Goal: Information Seeking & Learning: Learn about a topic

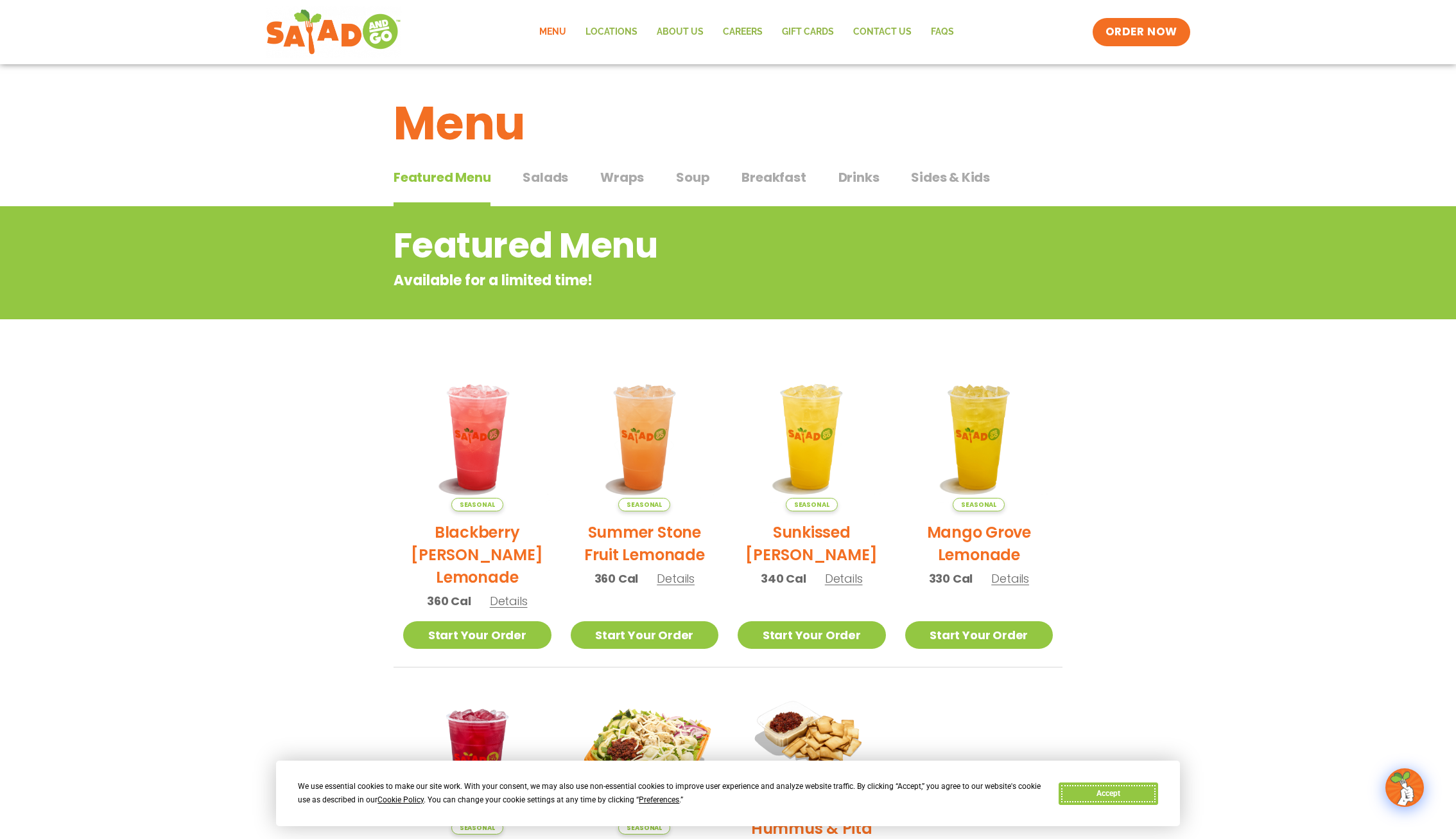
click at [1109, 802] on button "Accept" at bounding box center [1108, 793] width 99 height 22
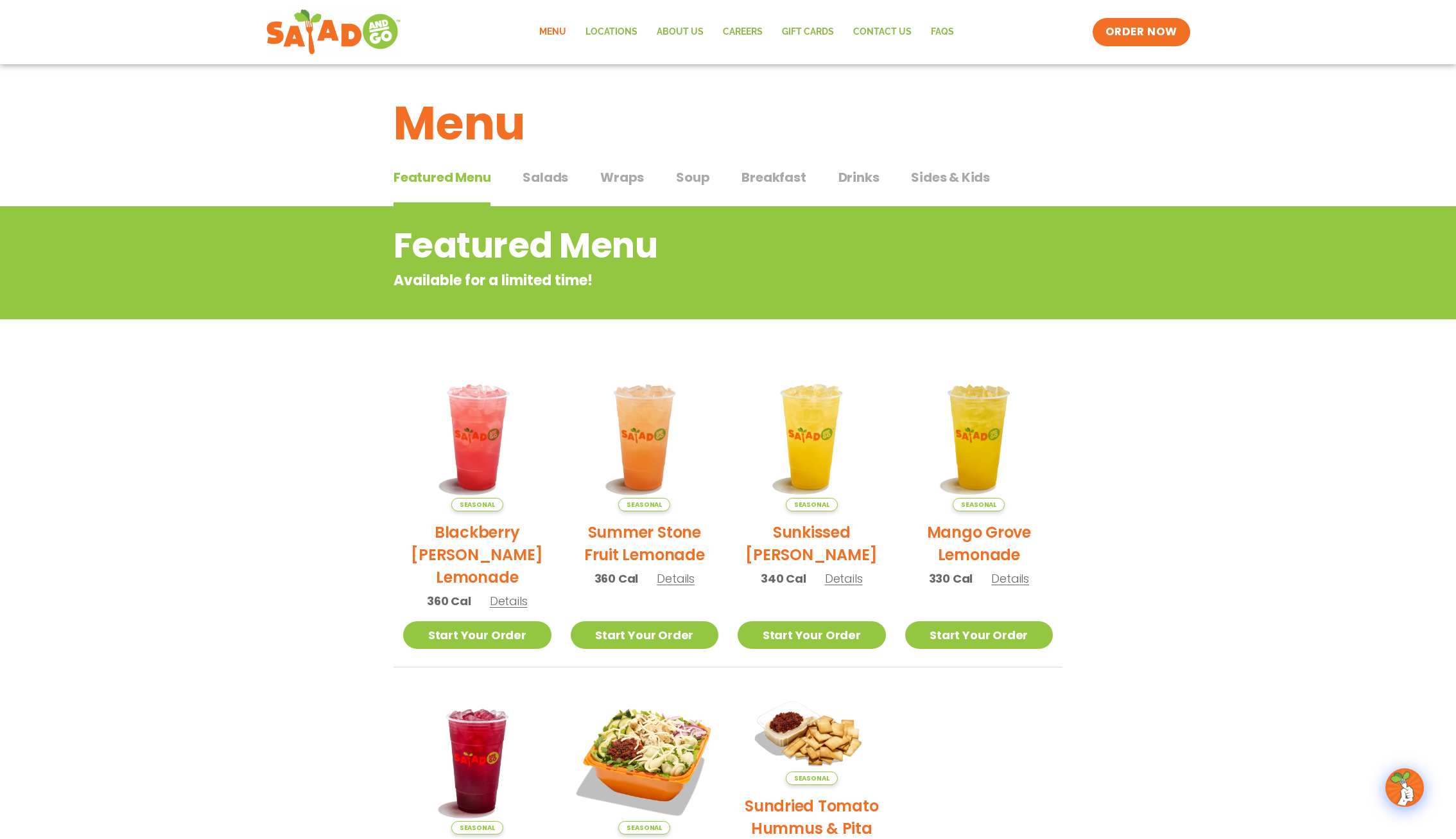
click at [633, 185] on span "Wraps" at bounding box center [622, 177] width 43 height 19
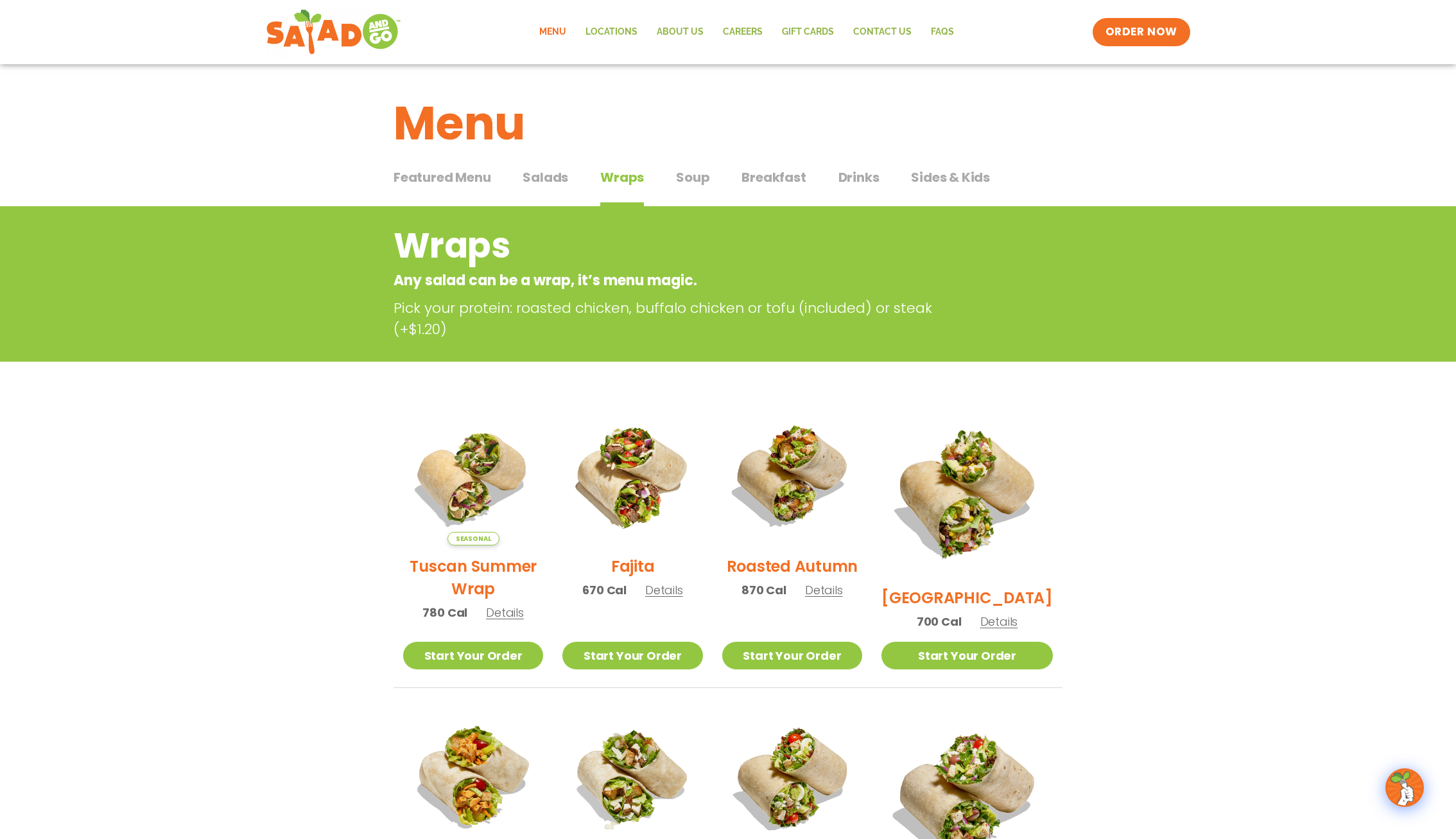
click at [682, 598] on span "Details" at bounding box center [664, 590] width 38 height 16
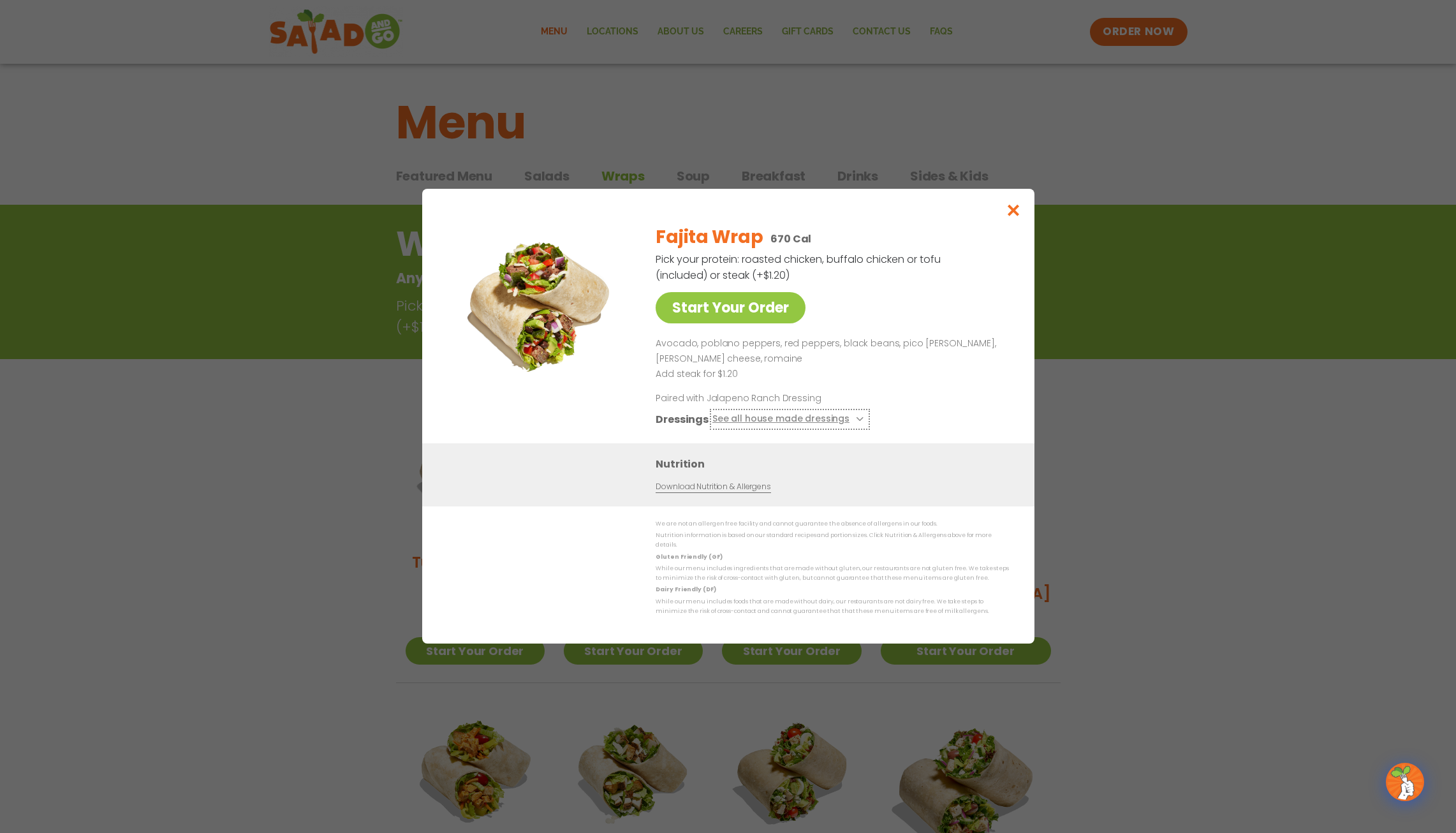
click at [853, 419] on button "See all house made dressings" at bounding box center [789, 420] width 155 height 16
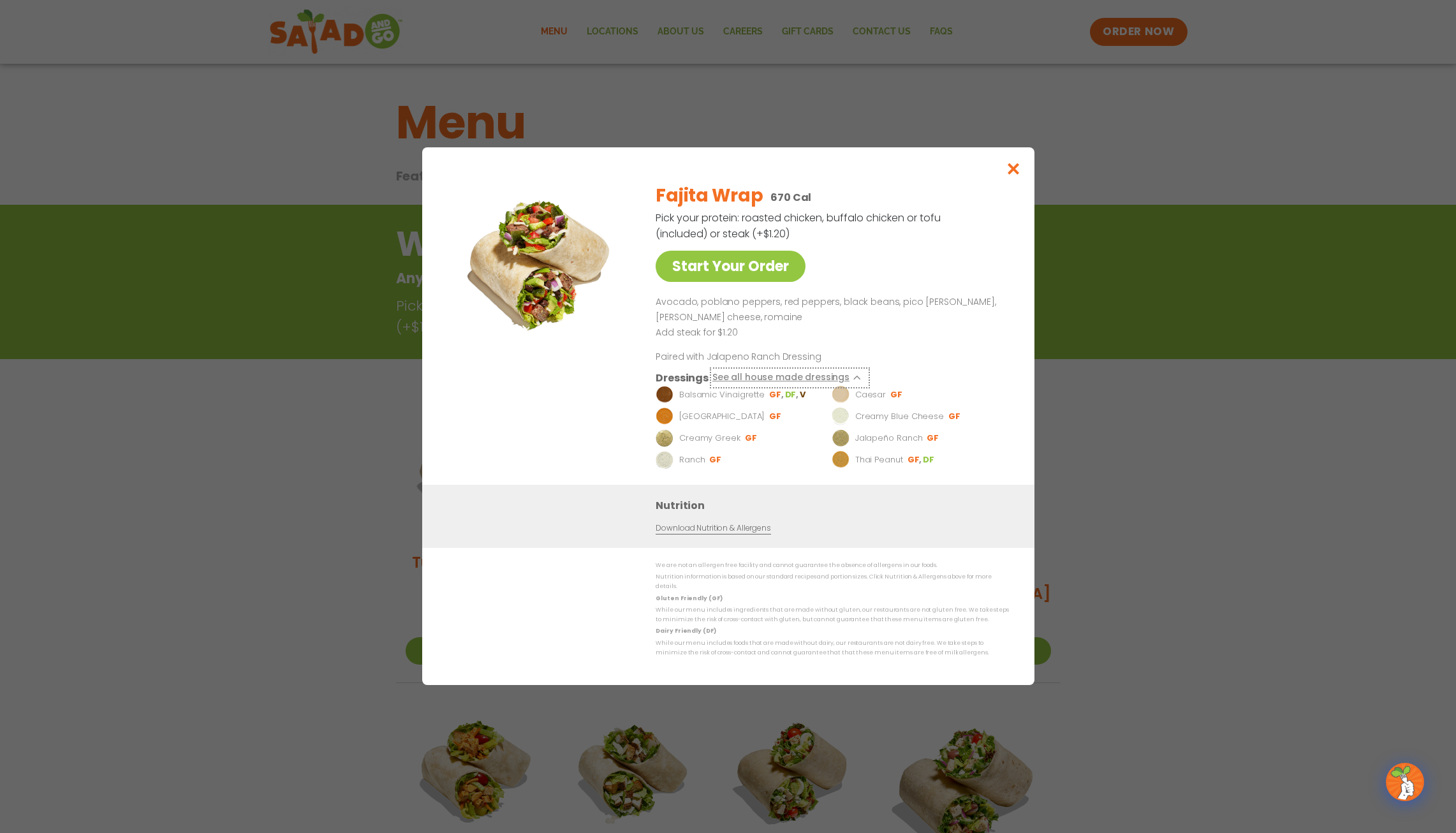
click at [855, 386] on button "See all house made dressings" at bounding box center [789, 378] width 155 height 16
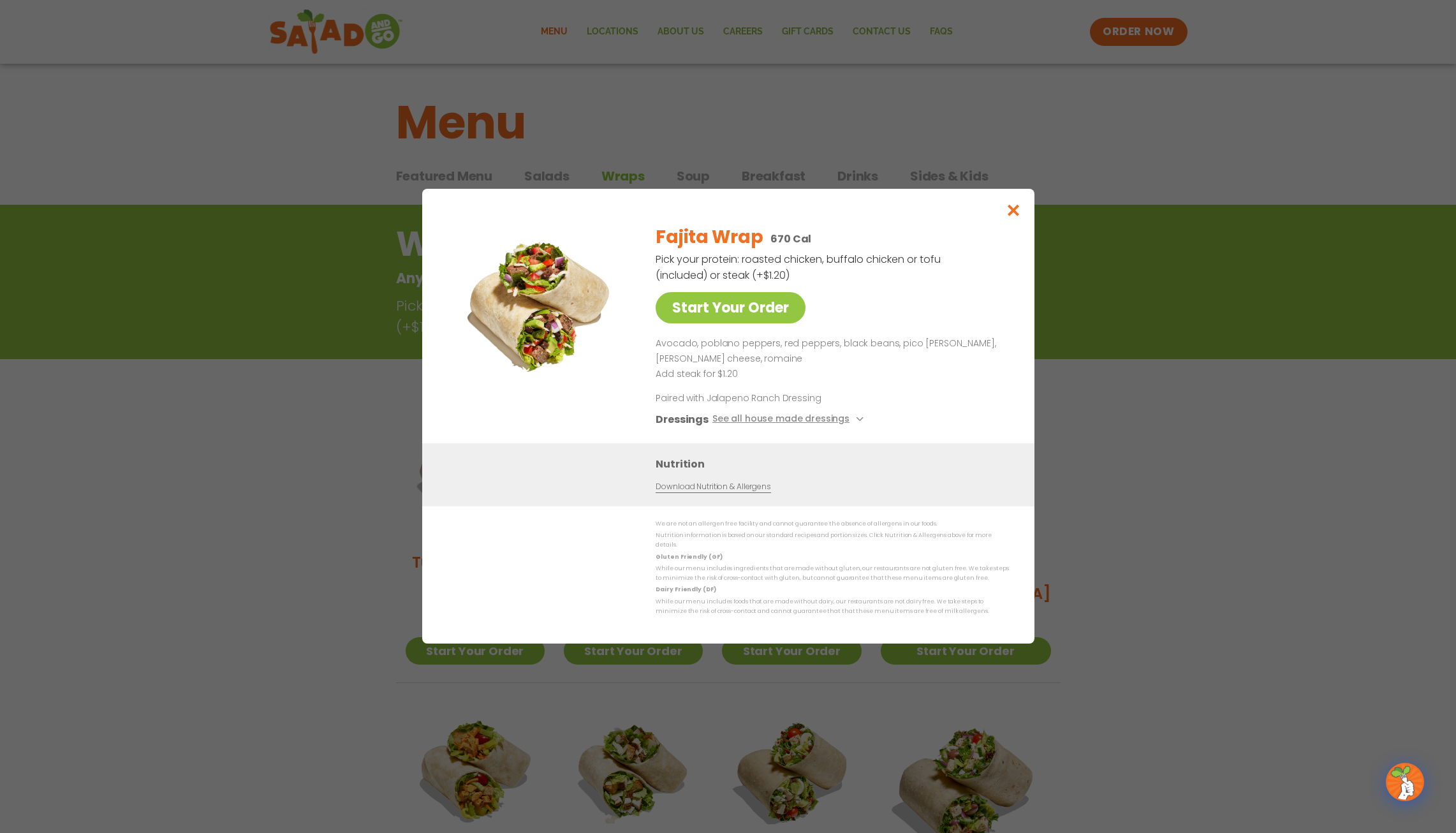
click at [897, 355] on p "Avocado, poblano peppers, red peppers, black beans, pico [PERSON_NAME], [PERSON…" at bounding box center [830, 351] width 348 height 31
click at [1003, 220] on button "Close modal" at bounding box center [1013, 210] width 41 height 43
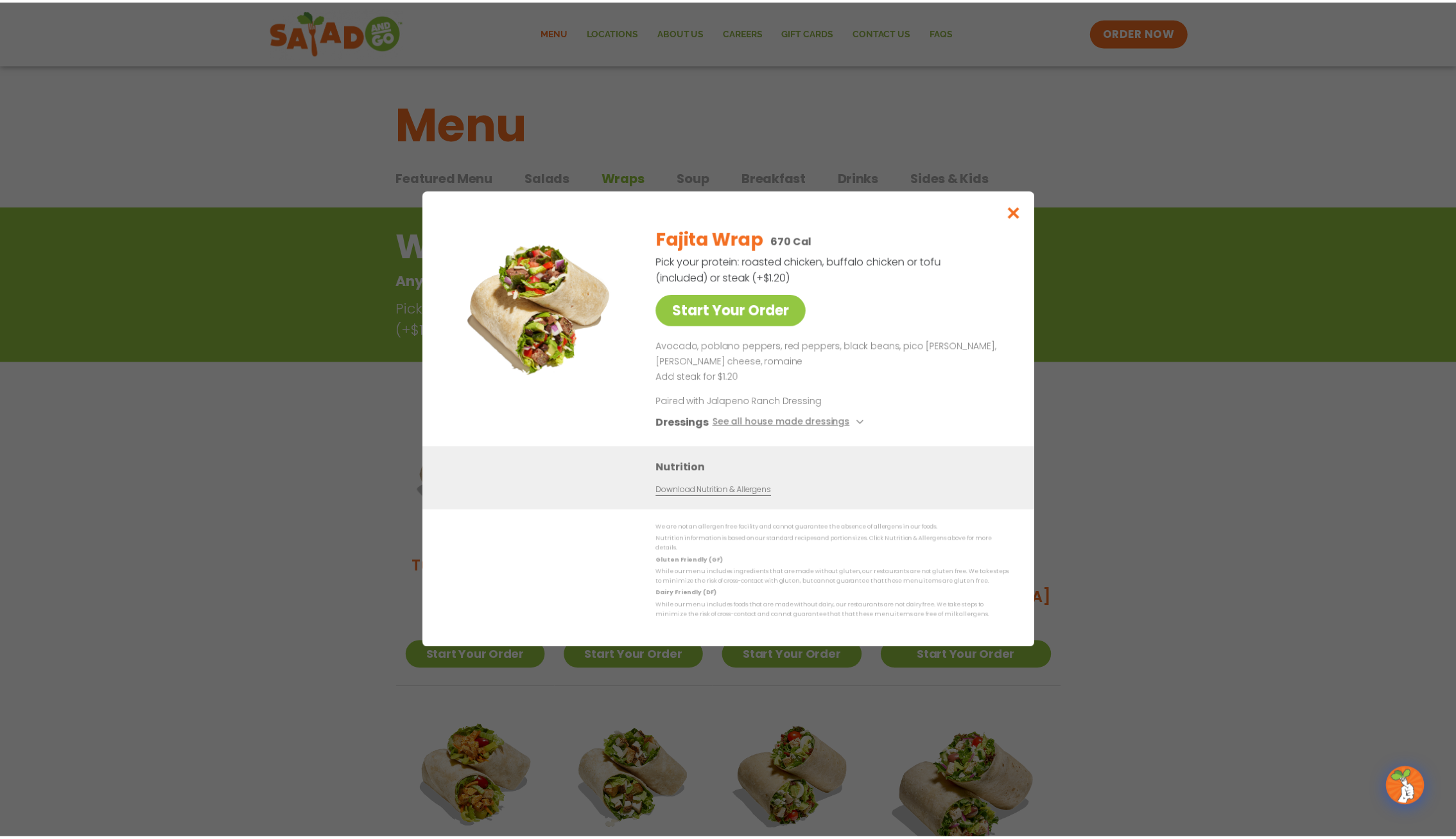
scroll to position [206, 0]
